Goal: Task Accomplishment & Management: Complete application form

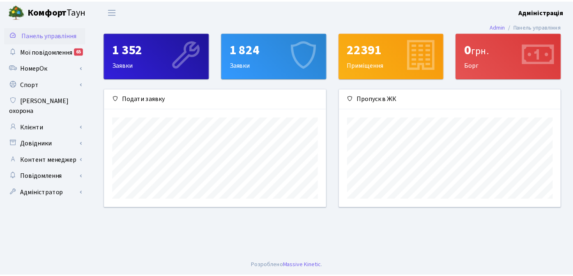
scroll to position [119, 224]
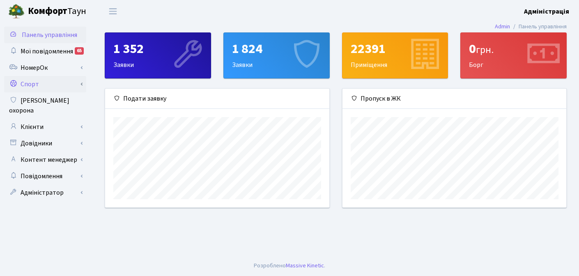
click at [45, 85] on link "Спорт" at bounding box center [45, 84] width 82 height 16
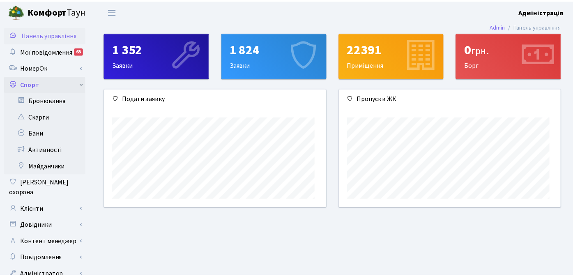
scroll to position [410705, 410603]
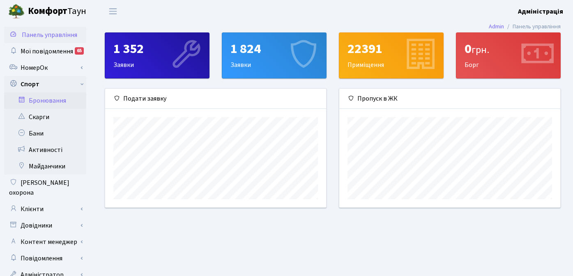
click at [48, 100] on link "Бронювання" at bounding box center [45, 100] width 82 height 16
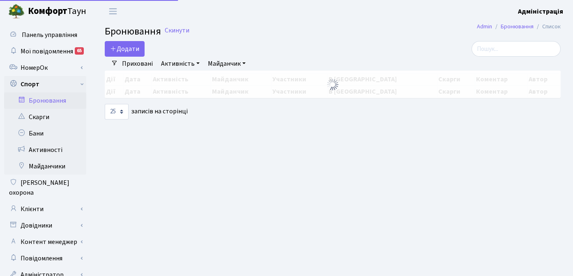
select select "25"
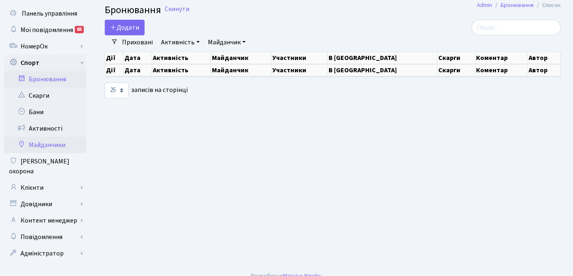
scroll to position [22, 0]
click at [51, 196] on link "Довідники" at bounding box center [45, 204] width 82 height 16
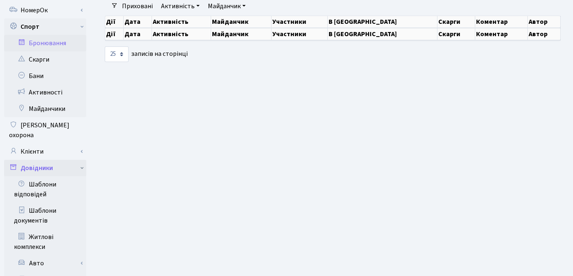
scroll to position [0, 0]
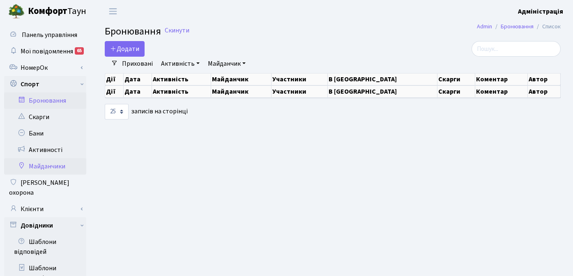
click at [47, 168] on link "Майданчики" at bounding box center [45, 166] width 82 height 16
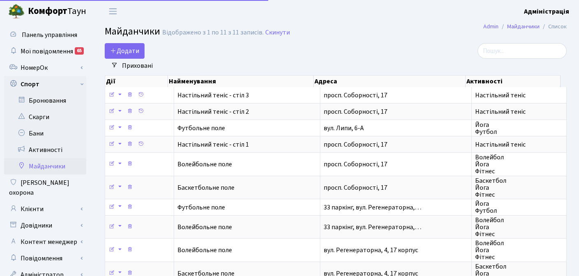
select select "25"
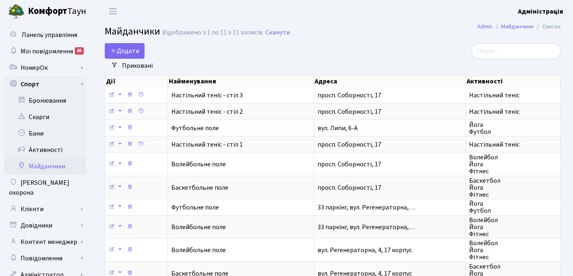
click at [134, 62] on link "Приховані" at bounding box center [137, 66] width 37 height 14
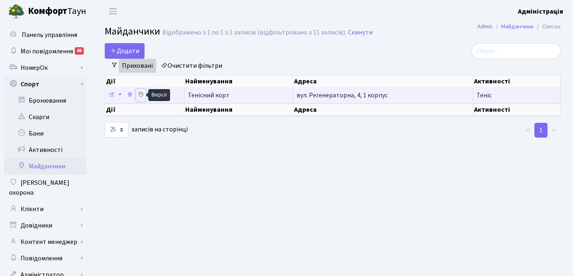
click at [140, 95] on icon at bounding box center [141, 95] width 6 height 6
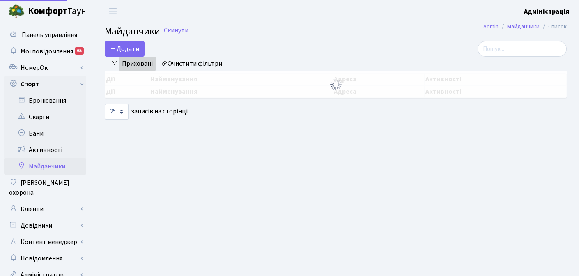
select select "25"
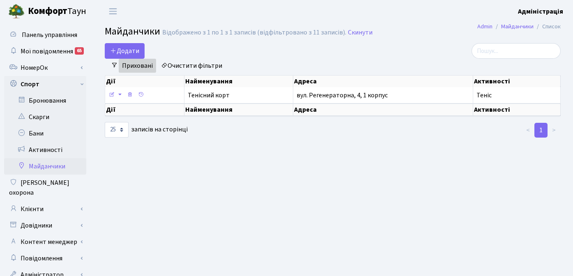
click at [193, 66] on link "Очистити фільтри" at bounding box center [192, 66] width 68 height 14
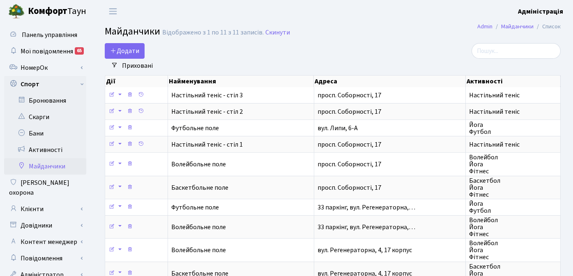
click at [133, 64] on link "Приховані" at bounding box center [137, 66] width 37 height 14
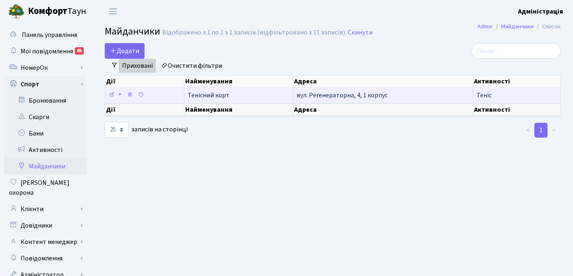
click at [196, 94] on span "Тенісний корт" at bounding box center [209, 95] width 42 height 9
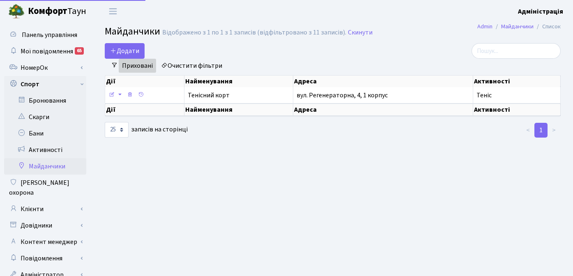
select select "25"
click at [48, 100] on link "Бронювання" at bounding box center [45, 100] width 82 height 16
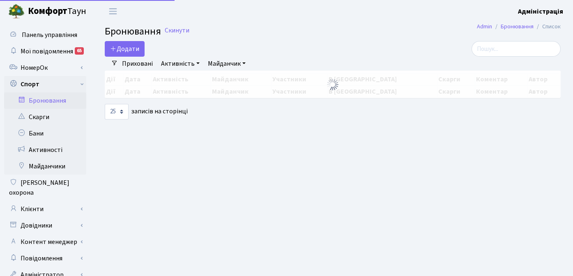
select select "25"
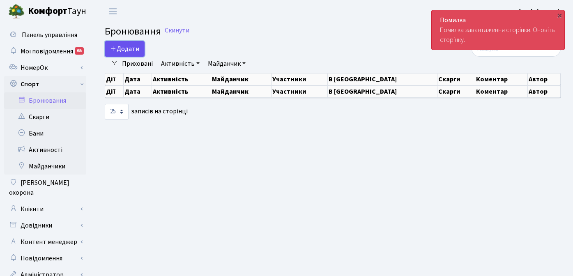
click at [131, 48] on button "Додати" at bounding box center [125, 49] width 40 height 16
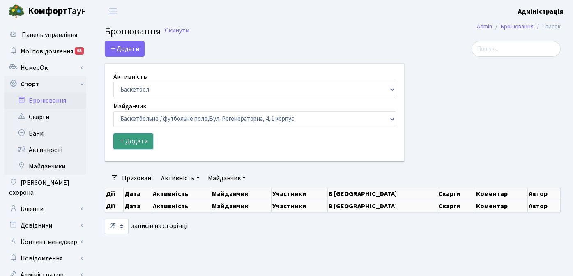
click at [137, 138] on button "Додати" at bounding box center [133, 142] width 40 height 16
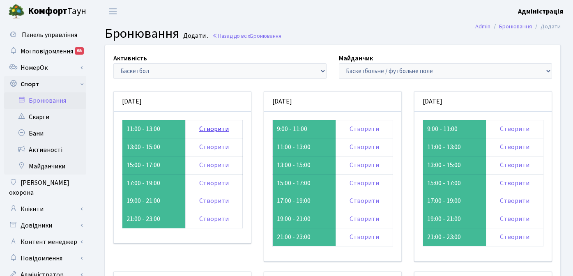
click at [216, 128] on link "Створити" at bounding box center [214, 128] width 30 height 9
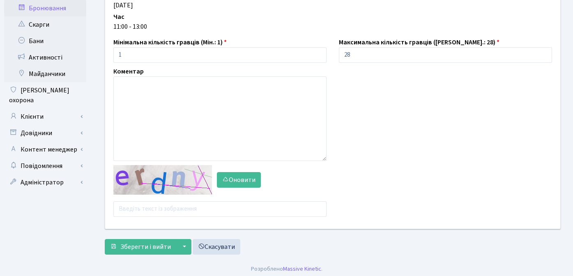
scroll to position [96, 0]
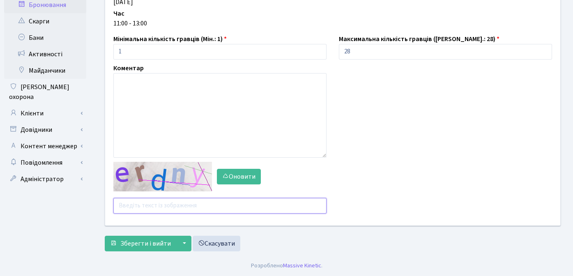
click at [147, 207] on input "text" at bounding box center [219, 206] width 213 height 16
type input "dzrdx"
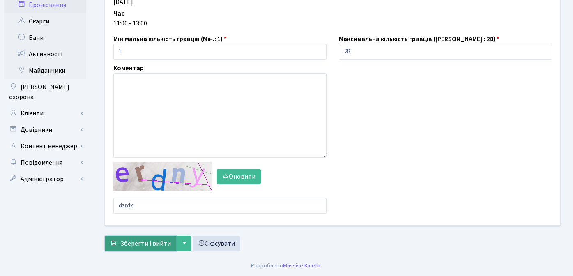
click at [138, 243] on span "Зберегти і вийти" at bounding box center [145, 243] width 51 height 9
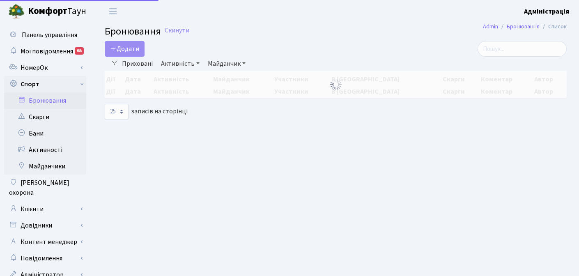
select select "25"
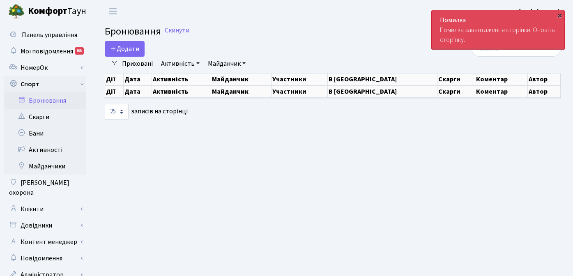
click at [560, 13] on div "×" at bounding box center [559, 15] width 8 height 8
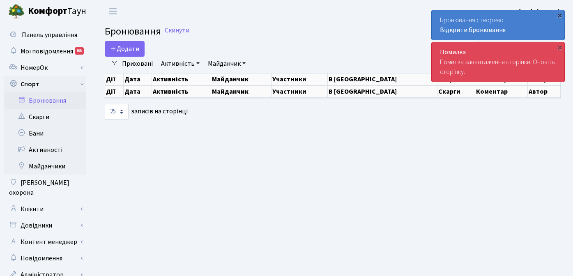
click at [561, 13] on div "×" at bounding box center [559, 15] width 8 height 8
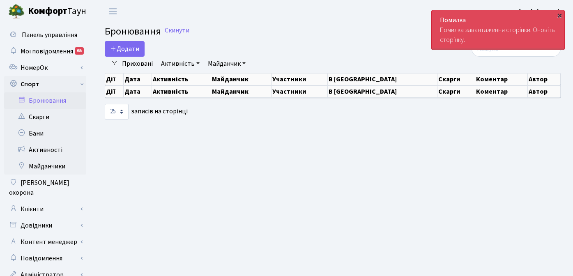
click at [559, 14] on div "×" at bounding box center [559, 15] width 8 height 8
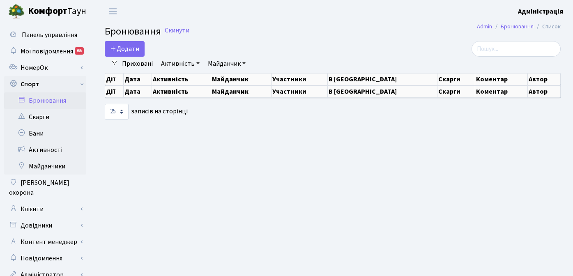
click at [285, 48] on div "Додати Активність Баскетбол Волейбол Йога Катання на роликах Настільний теніс Т…" at bounding box center [255, 49] width 300 height 16
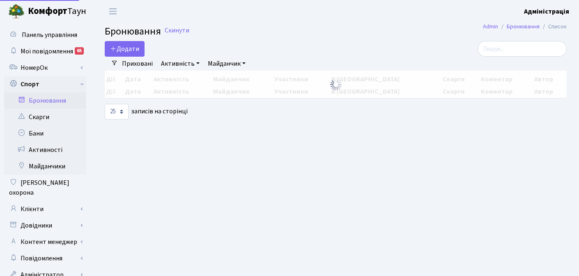
select select "25"
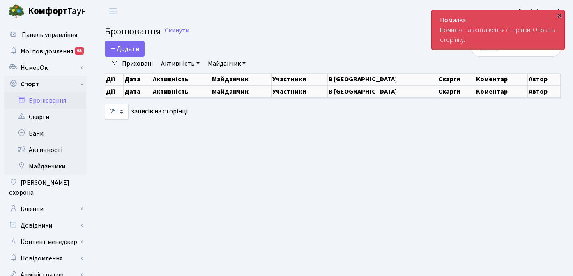
click at [559, 14] on div "×" at bounding box center [559, 15] width 8 height 8
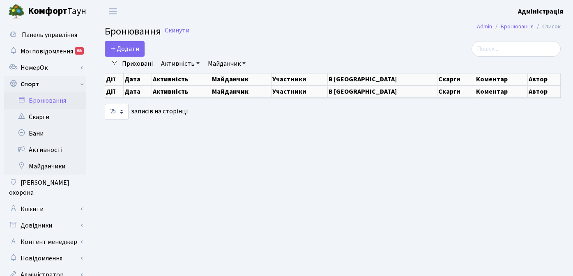
click at [346, 29] on h2 "Бронювання Скинути" at bounding box center [333, 32] width 456 height 12
click at [131, 48] on button "Додати" at bounding box center [125, 49] width 40 height 16
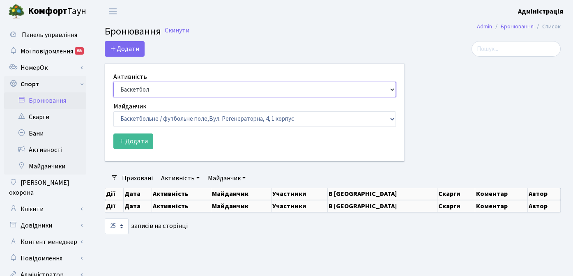
click at [188, 89] on select "Баскетбол Волейбол Йога Катання на роликах Настільний теніс Теніс Футбол Фітнес" at bounding box center [254, 90] width 283 height 16
select select "1"
click at [113, 82] on select "Баскетбол Волейбол Йога Катання на роликах Настільний теніс Теніс Футбол Фітнес" at bounding box center [254, 90] width 283 height 16
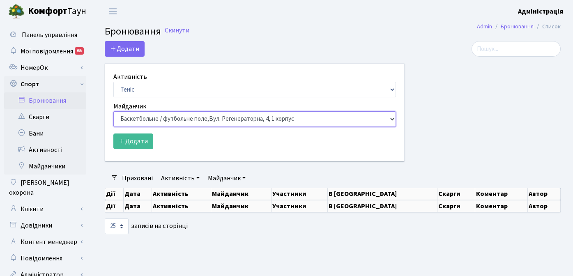
click at [161, 124] on select "Баскетбольне / футбольне поле, Вул. Регенераторна, 4, 1 корпус Баскетбольне пол…" at bounding box center [254, 119] width 283 height 16
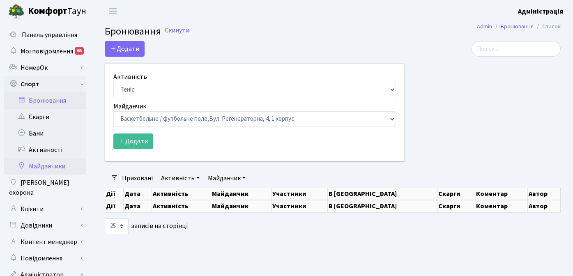
click at [51, 164] on link "Майданчики" at bounding box center [45, 166] width 82 height 16
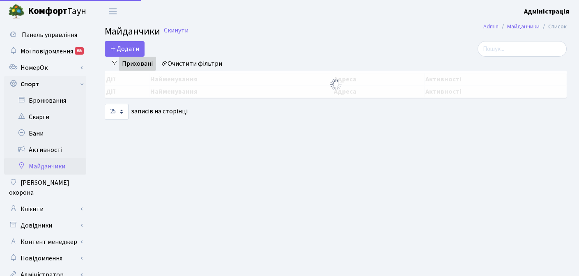
select select "25"
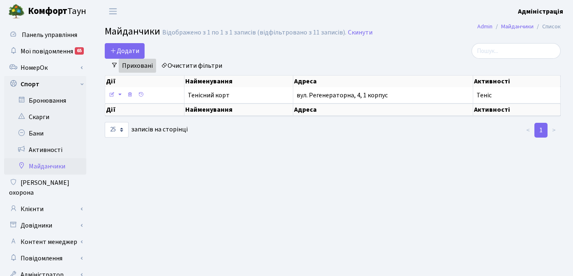
click at [205, 64] on link "Очистити фільтри" at bounding box center [192, 66] width 68 height 14
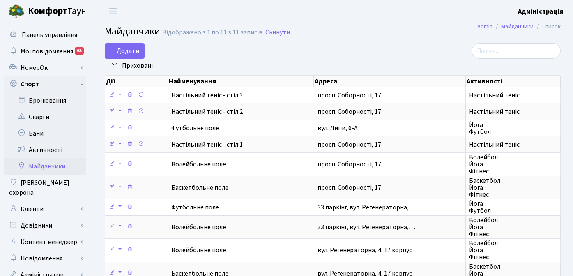
click at [349, 45] on div "Додати" at bounding box center [255, 51] width 300 height 16
click at [314, 47] on div "Додати" at bounding box center [255, 51] width 300 height 16
click at [318, 57] on div "Додати" at bounding box center [255, 51] width 300 height 16
click at [242, 63] on div "Приховані Очистити фільтри" at bounding box center [336, 66] width 436 height 14
click at [332, 45] on div "Додати" at bounding box center [255, 51] width 300 height 16
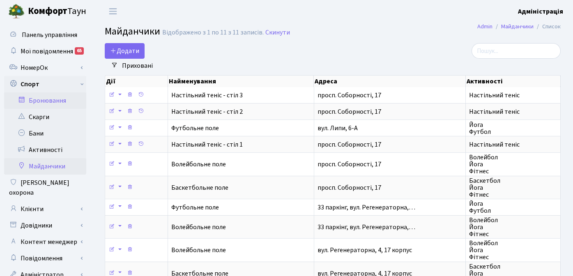
click at [48, 99] on link "Бронювання" at bounding box center [45, 100] width 82 height 16
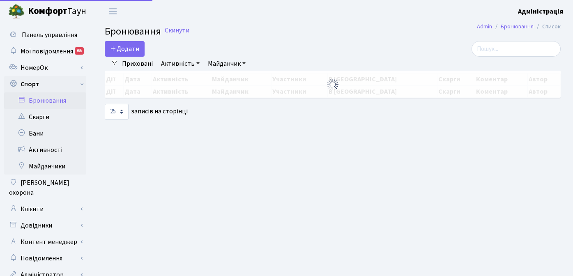
select select "25"
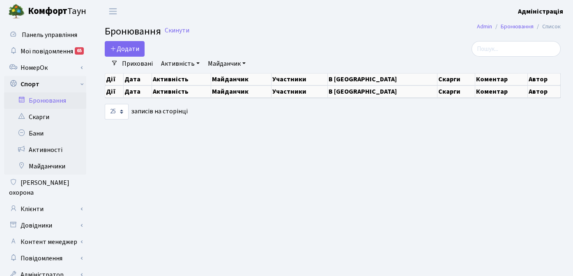
click at [209, 178] on main "Admin Бронювання Список Бронювання Скинути Додати Активність Баскетбол Волейбол…" at bounding box center [332, 155] width 481 height 265
click at [243, 193] on main "Admin Бронювання Список Бронювання Скинути Додати Активність Баскетбол Волейбол…" at bounding box center [332, 155] width 481 height 265
click at [108, 143] on main "Admin Бронювання Список Бронювання Скинути Додати Активність Баскетбол Волейбол…" at bounding box center [332, 155] width 481 height 265
click at [95, 15] on link "Комфорт Таун" at bounding box center [51, 11] width 103 height 23
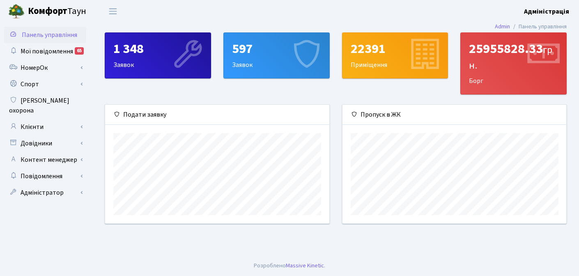
scroll to position [119, 224]
click at [96, 240] on main "Admin Панель управління 1 348 Заявок 597 Заявок 22391 Приміщення 25955828.33 гр…" at bounding box center [335, 139] width 487 height 233
click at [285, 237] on main "Admin Панель управління 1 348 Заявок 597 Заявок 22391 Приміщення 25955828.33 гр…" at bounding box center [335, 139] width 487 height 233
click at [349, 241] on main "Admin Панель управління 1 348 Заявок 597 Заявок 22391 Приміщення 25955828.33 гр…" at bounding box center [335, 139] width 487 height 233
